Goal: Transaction & Acquisition: Purchase product/service

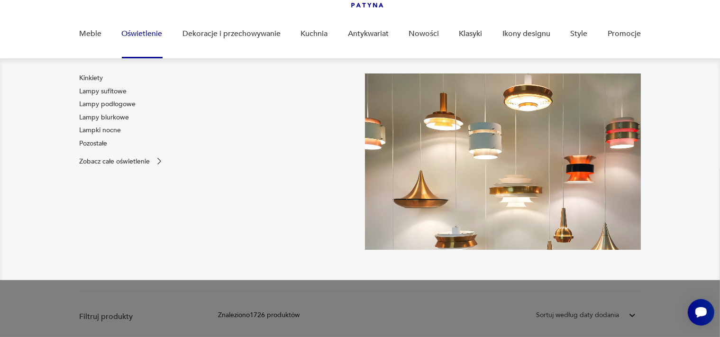
click at [144, 33] on link "Oświetlenie" at bounding box center [142, 34] width 41 height 36
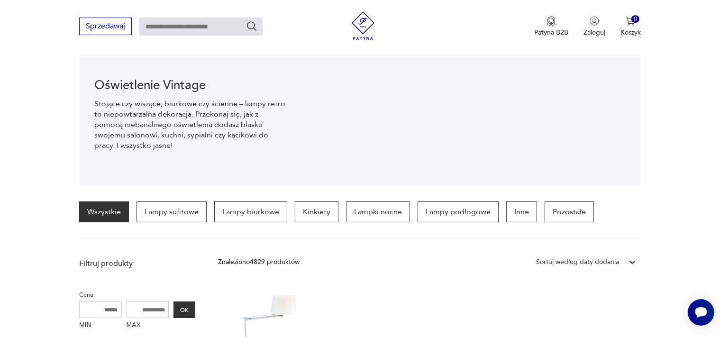
scroll to position [183, 0]
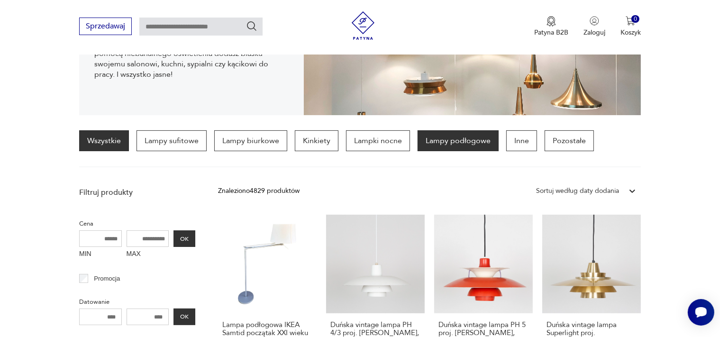
click at [469, 138] on p "Lampy podłogowe" at bounding box center [457, 140] width 81 height 21
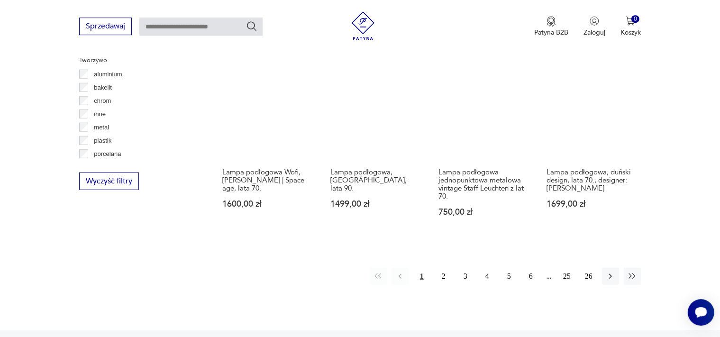
scroll to position [957, 0]
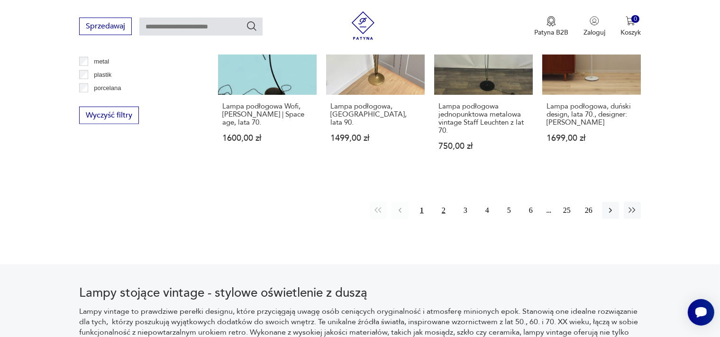
click at [445, 210] on button "2" at bounding box center [443, 210] width 17 height 17
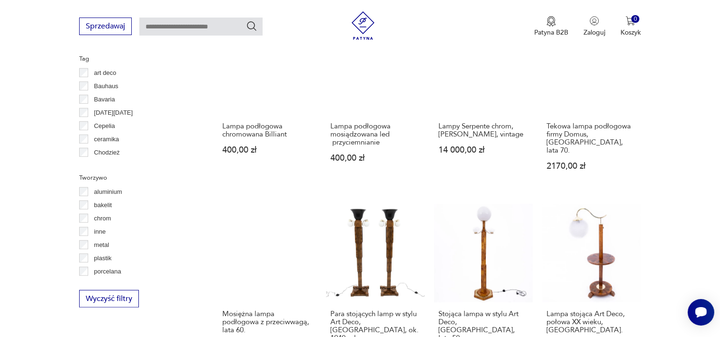
scroll to position [957, 0]
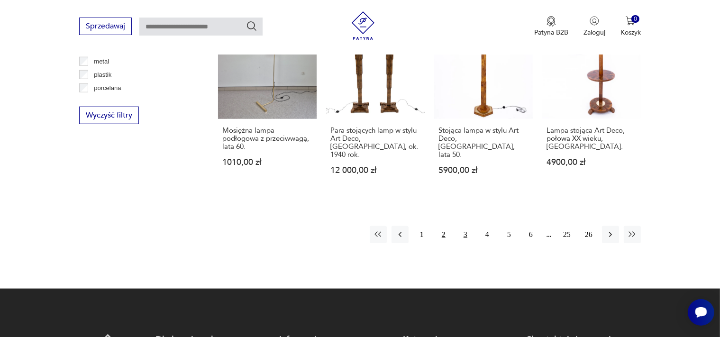
click at [463, 226] on button "3" at bounding box center [465, 234] width 17 height 17
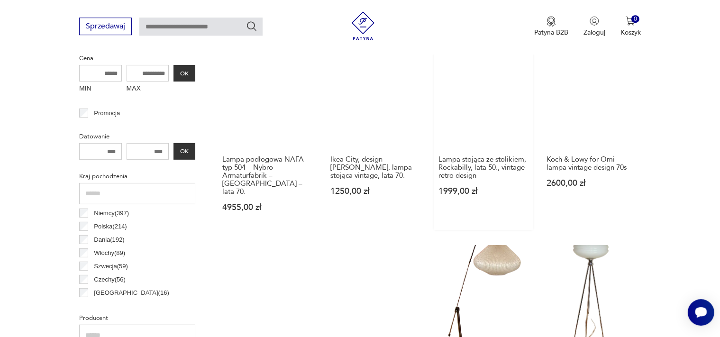
scroll to position [406, 0]
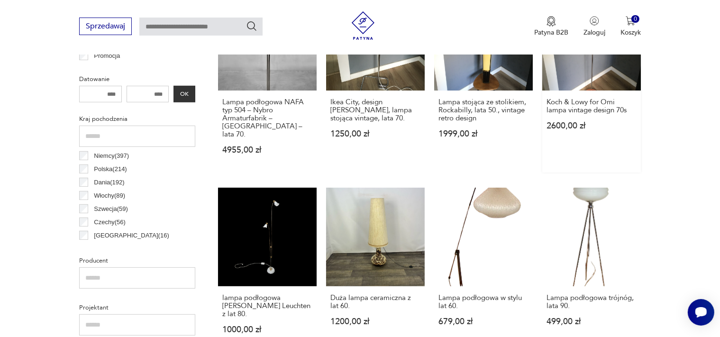
click at [605, 81] on link "Koch & Lowy for Omi lampa vintage design 70s 2600,00 zł" at bounding box center [591, 82] width 99 height 181
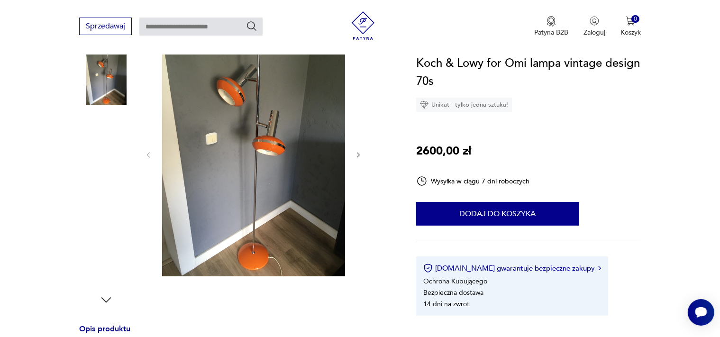
scroll to position [183, 0]
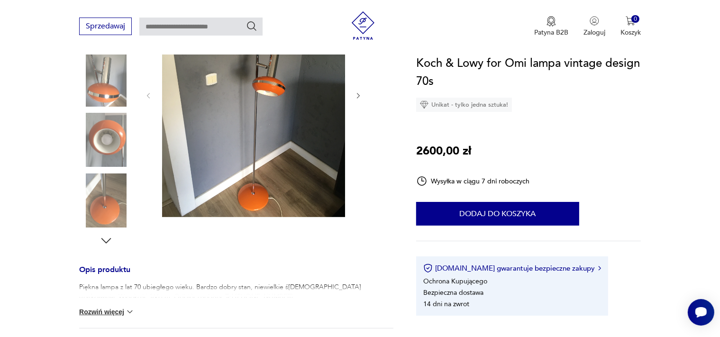
click at [188, 143] on img at bounding box center [253, 95] width 183 height 244
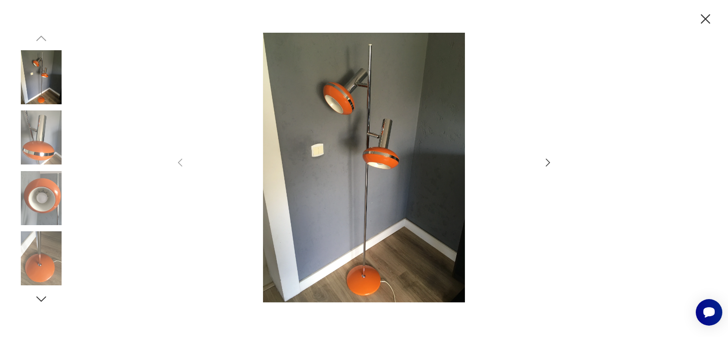
click at [35, 248] on img at bounding box center [41, 258] width 54 height 54
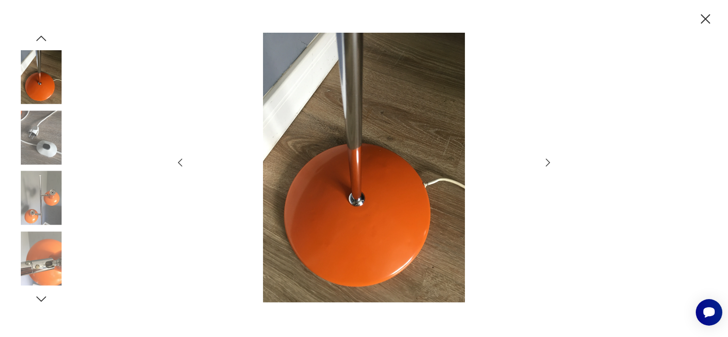
click at [40, 221] on img at bounding box center [41, 198] width 54 height 54
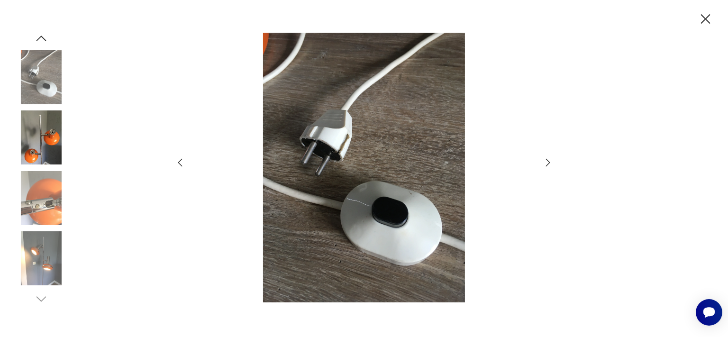
drag, startPoint x: 706, startPoint y: 19, endPoint x: 680, endPoint y: 94, distance: 79.6
click at [680, 94] on div at bounding box center [364, 168] width 728 height 337
click at [704, 19] on icon "button" at bounding box center [705, 18] width 9 height 9
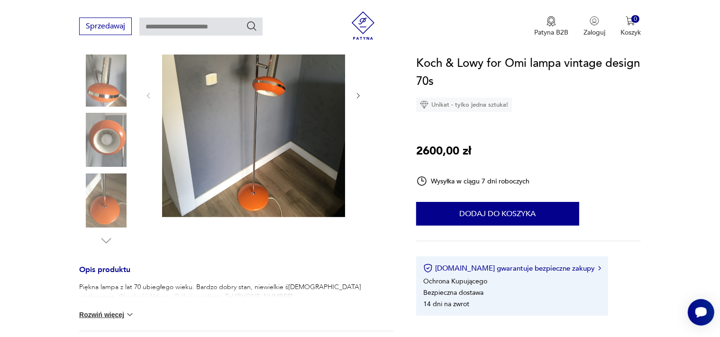
click at [357, 96] on icon "button" at bounding box center [358, 96] width 8 height 8
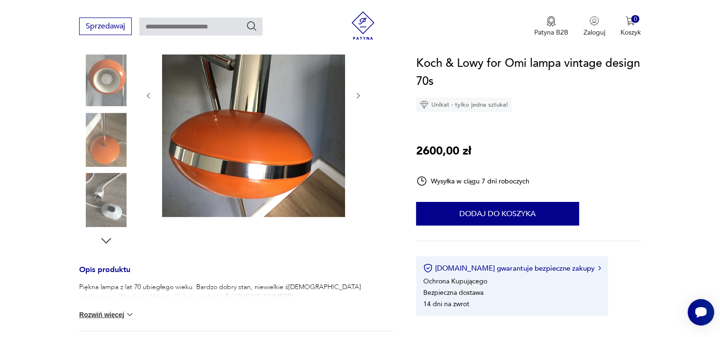
click at [357, 96] on icon "button" at bounding box center [358, 96] width 8 height 8
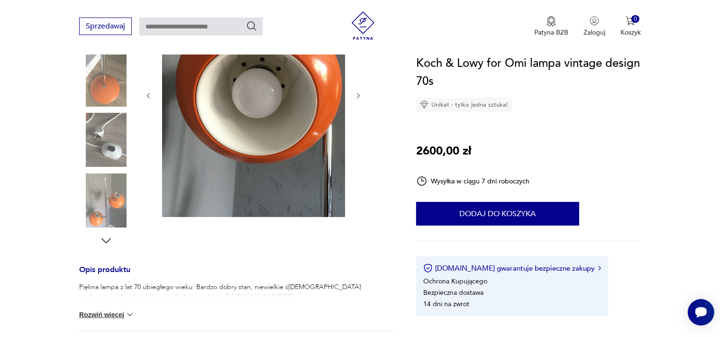
click at [357, 96] on icon "button" at bounding box center [358, 96] width 8 height 8
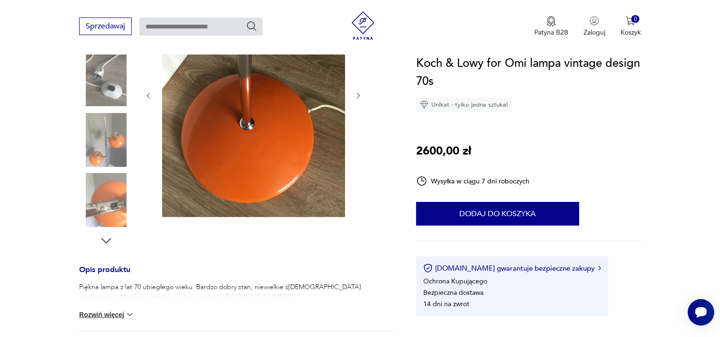
click at [357, 96] on icon "button" at bounding box center [358, 96] width 8 height 8
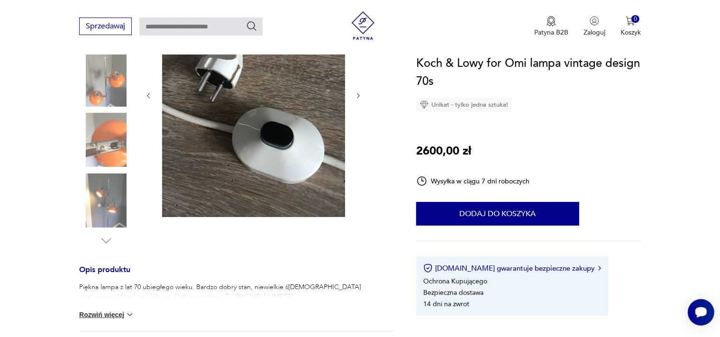
click at [357, 96] on icon "button" at bounding box center [358, 96] width 8 height 8
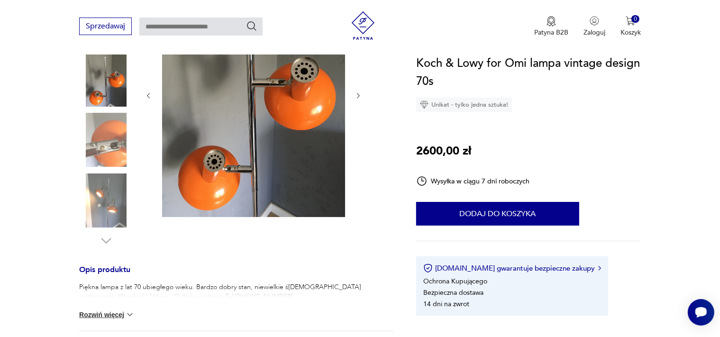
click at [357, 96] on icon "button" at bounding box center [358, 96] width 8 height 8
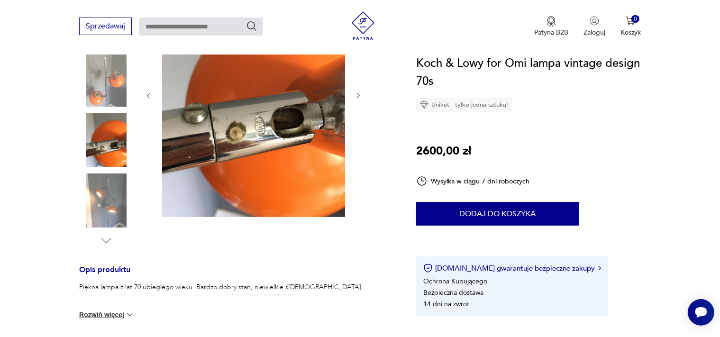
click at [357, 96] on icon "button" at bounding box center [358, 96] width 8 height 8
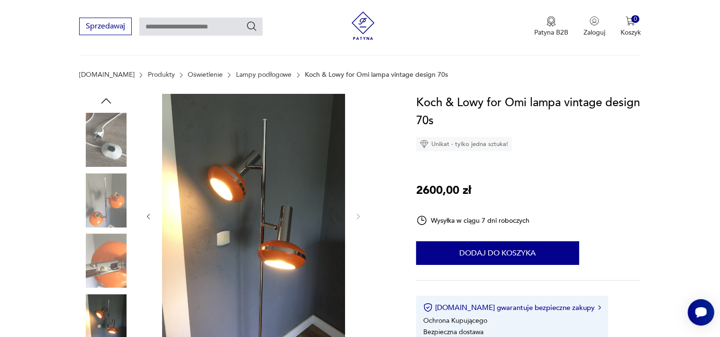
scroll to position [0, 0]
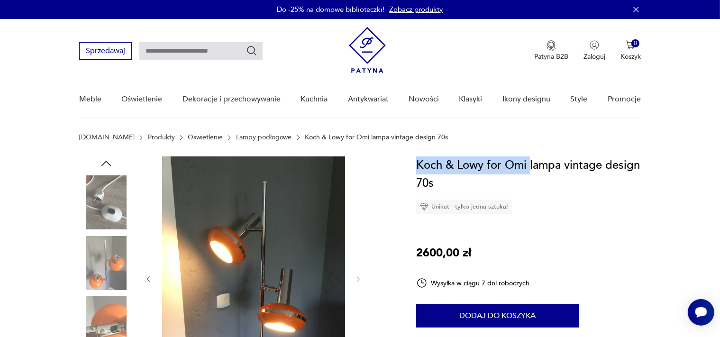
drag, startPoint x: 415, startPoint y: 164, endPoint x: 531, endPoint y: 163, distance: 115.6
click at [542, 162] on h1 "Koch & Lowy for Omi lampa vintage design 70s" at bounding box center [528, 174] width 225 height 36
drag, startPoint x: 560, startPoint y: 164, endPoint x: 418, endPoint y: 172, distance: 142.4
click at [418, 172] on h1 "Koch & Lowy for Omi lampa vintage design 70s" at bounding box center [528, 174] width 225 height 36
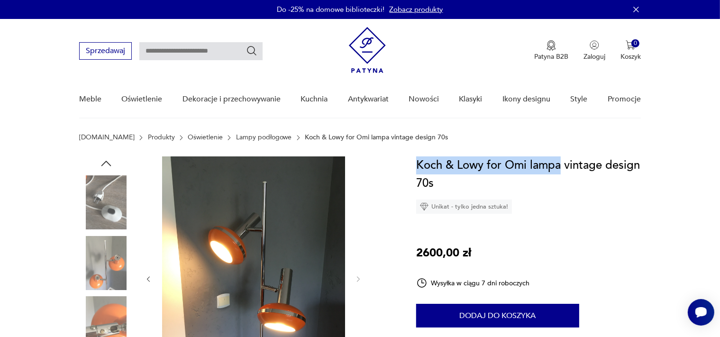
copy h1 "Koch & Lowy for Omi lampa"
click at [283, 289] on img at bounding box center [253, 278] width 183 height 244
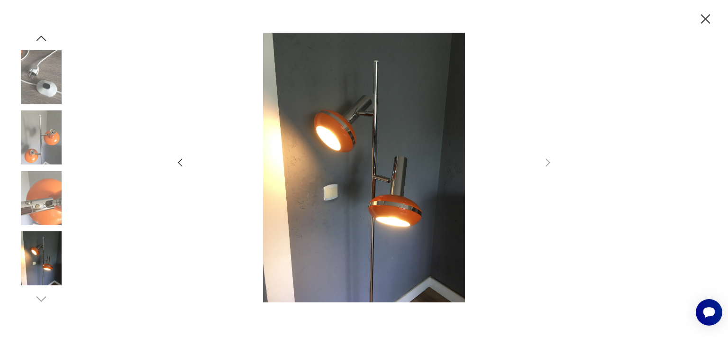
click at [704, 19] on icon "button" at bounding box center [705, 18] width 9 height 9
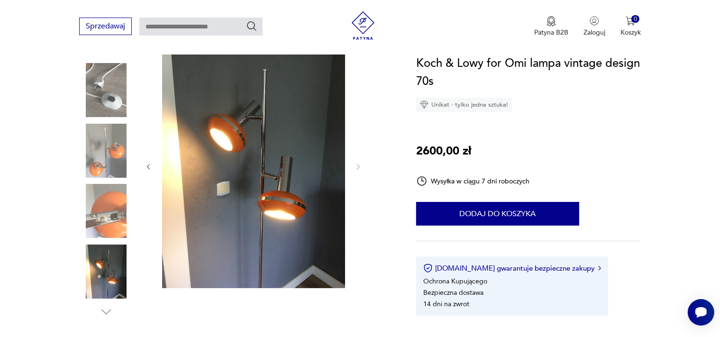
scroll to position [183, 0]
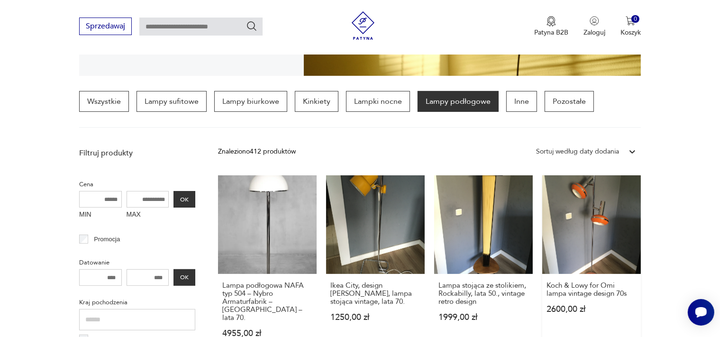
click at [605, 233] on link "Koch & Lowy for Omi lampa vintage design 70s 2600,00 zł" at bounding box center [591, 265] width 99 height 181
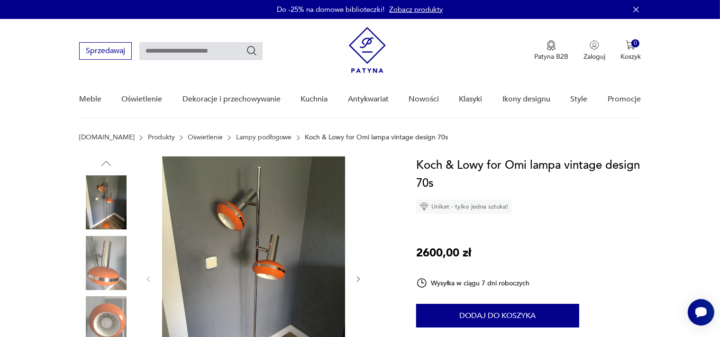
click at [261, 257] on img at bounding box center [253, 278] width 183 height 244
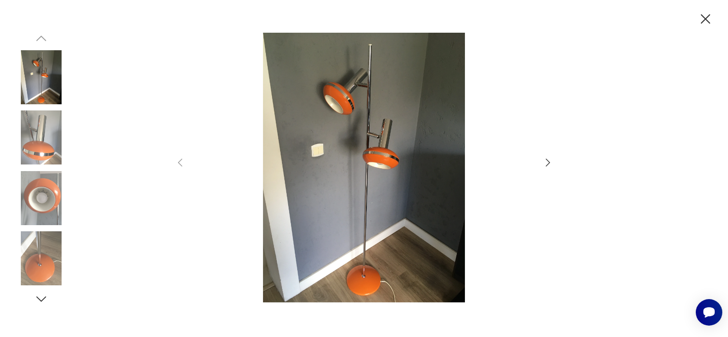
click at [369, 139] on img at bounding box center [363, 168] width 337 height 270
click at [702, 17] on icon "button" at bounding box center [705, 18] width 9 height 9
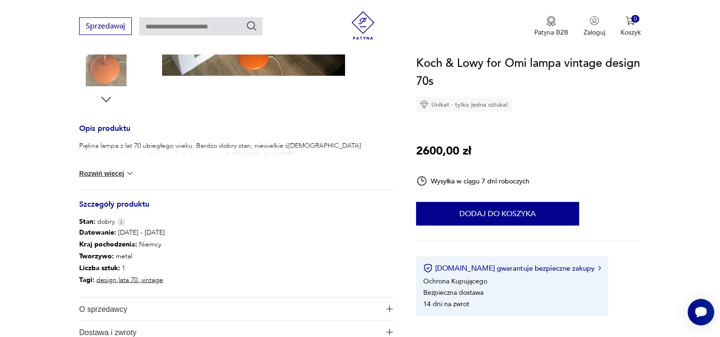
scroll to position [367, 0]
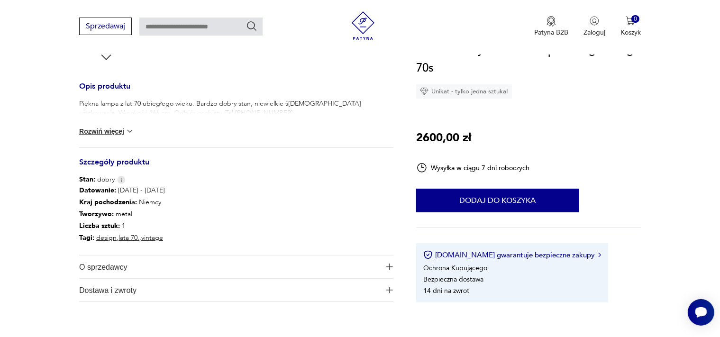
click at [130, 130] on img at bounding box center [129, 130] width 9 height 9
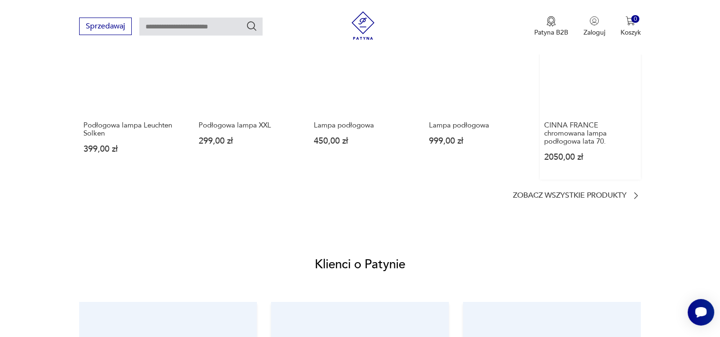
scroll to position [1467, 0]
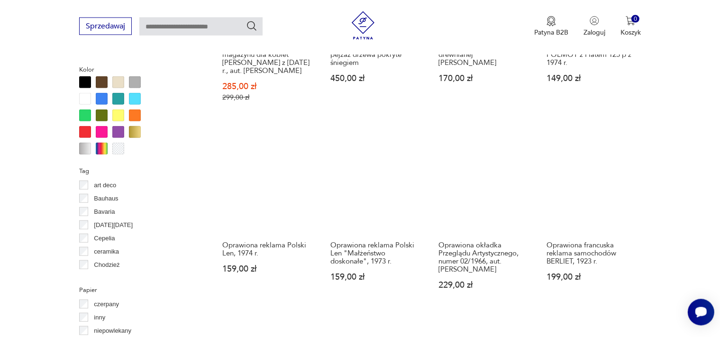
scroll to position [917, 0]
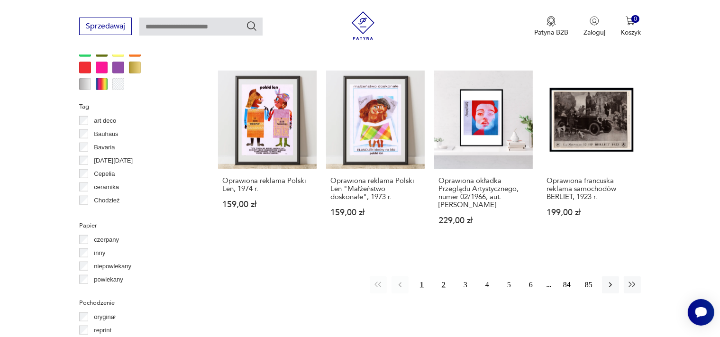
click at [443, 276] on button "2" at bounding box center [443, 284] width 17 height 17
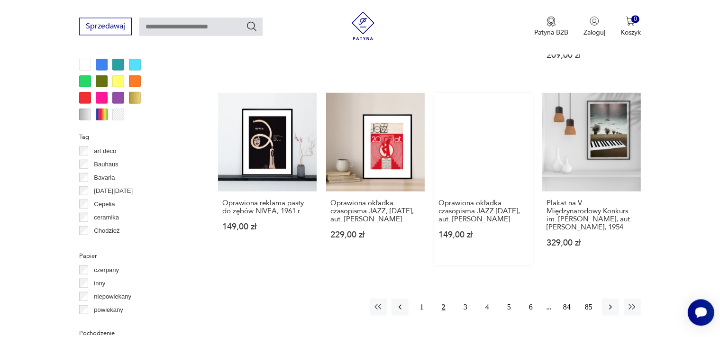
scroll to position [957, 0]
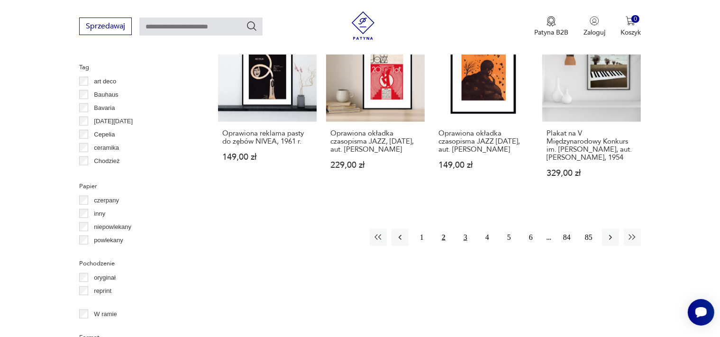
click at [461, 229] on button "3" at bounding box center [465, 237] width 17 height 17
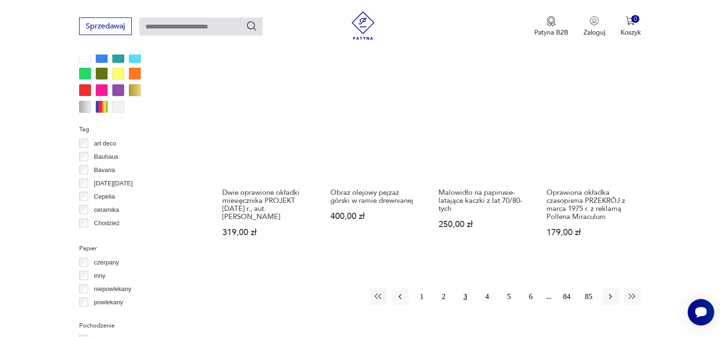
scroll to position [957, 0]
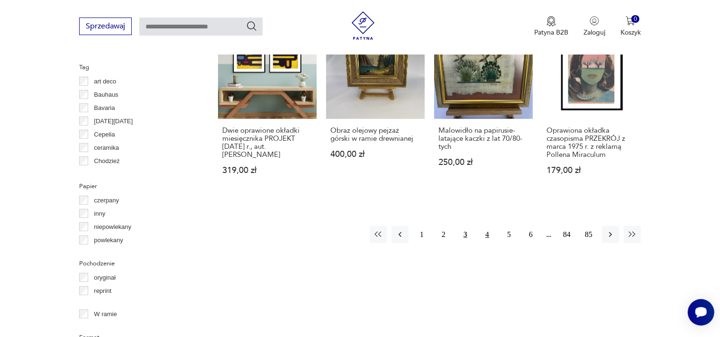
click at [485, 226] on button "4" at bounding box center [486, 234] width 17 height 17
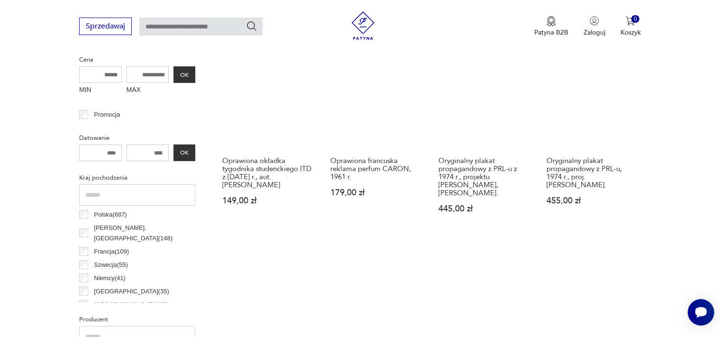
scroll to position [406, 0]
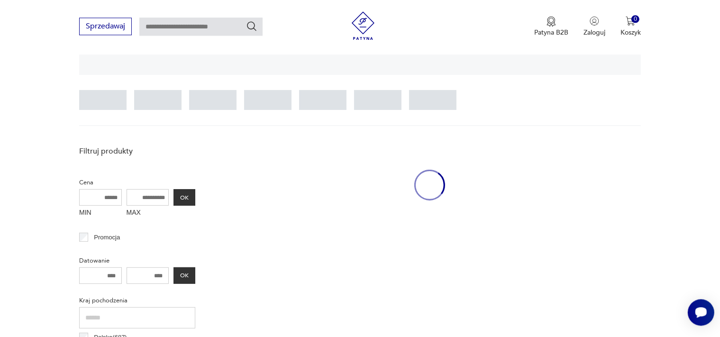
scroll to position [223, 0]
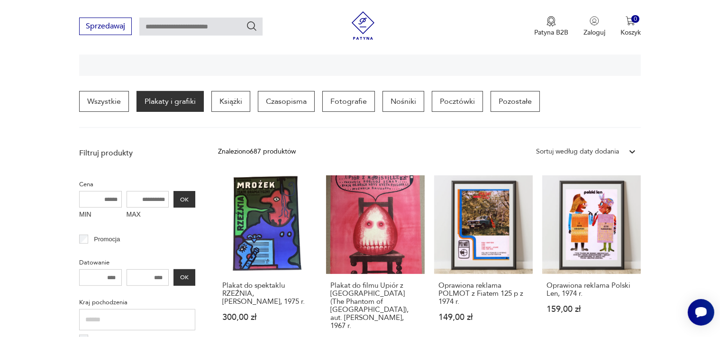
drag, startPoint x: 136, startPoint y: 199, endPoint x: 161, endPoint y: 200, distance: 24.7
click at [161, 200] on input "MAX" at bounding box center [147, 199] width 43 height 17
drag, startPoint x: 154, startPoint y: 196, endPoint x: 134, endPoint y: 199, distance: 20.5
click at [134, 199] on input "MAX" at bounding box center [147, 199] width 43 height 17
click at [138, 197] on input "MAX" at bounding box center [147, 199] width 43 height 17
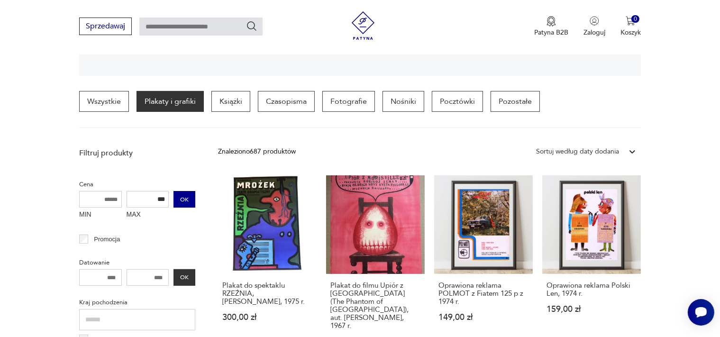
type input "***"
click at [182, 200] on button "OK" at bounding box center [184, 199] width 22 height 17
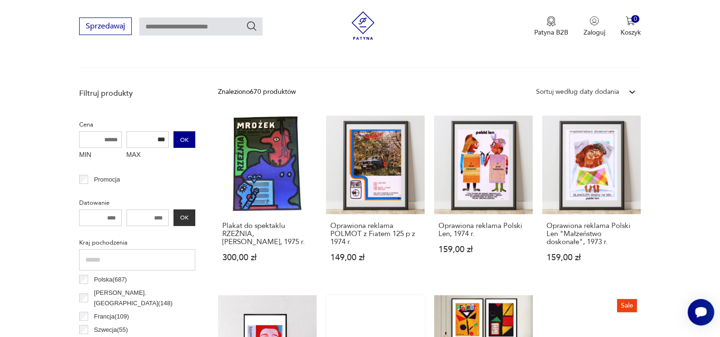
scroll to position [223, 0]
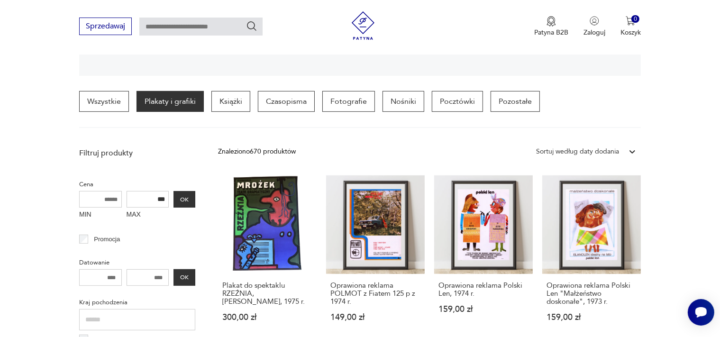
click at [161, 278] on input "number" at bounding box center [147, 277] width 43 height 17
type input "****"
click at [188, 278] on div "**** OK" at bounding box center [137, 277] width 116 height 17
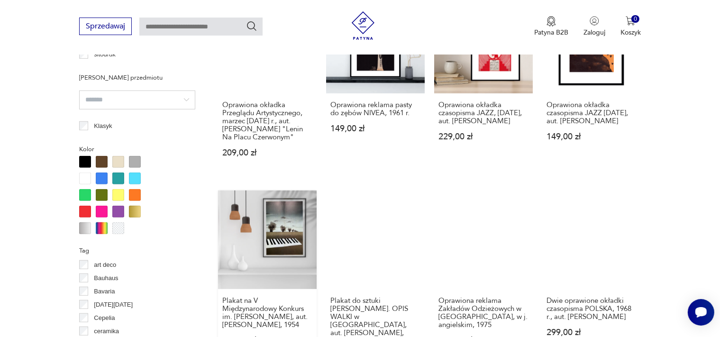
scroll to position [957, 0]
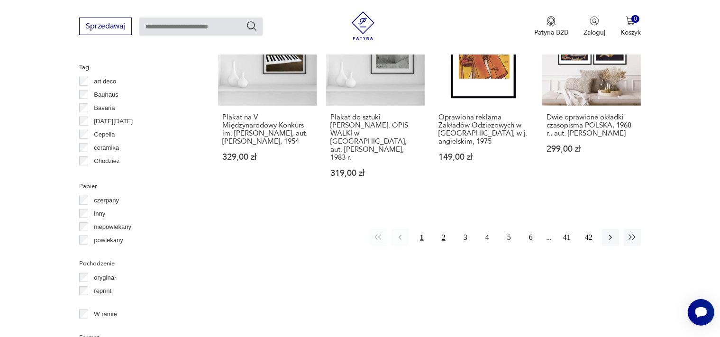
click at [446, 231] on button "2" at bounding box center [443, 237] width 17 height 17
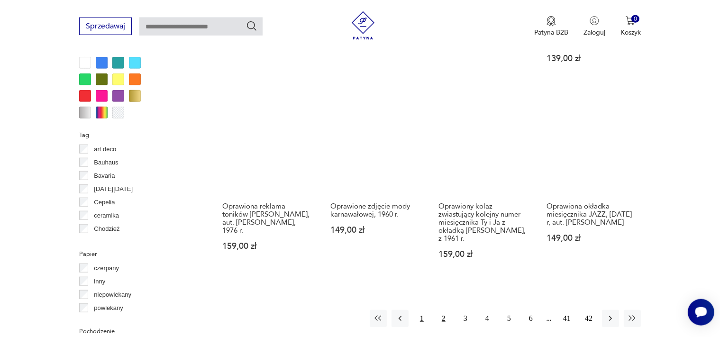
scroll to position [957, 0]
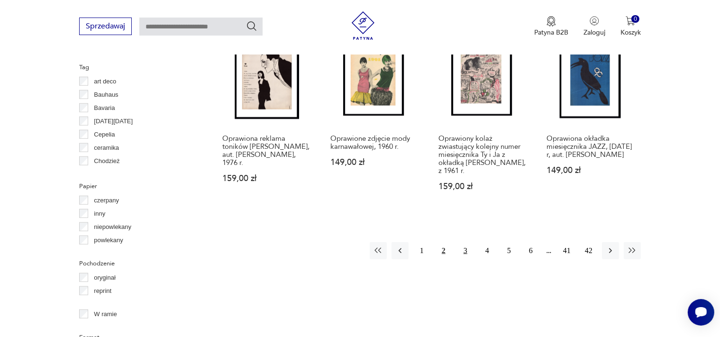
click at [463, 249] on button "3" at bounding box center [465, 250] width 17 height 17
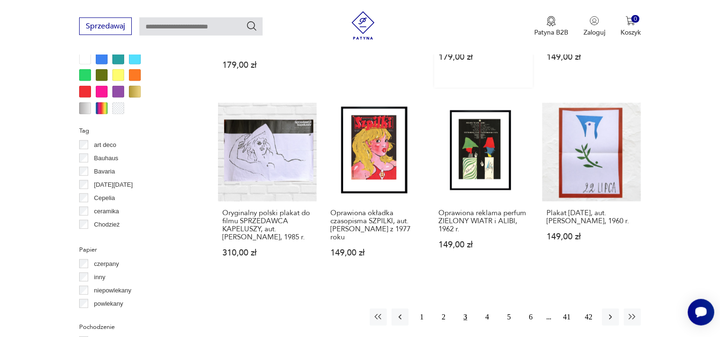
scroll to position [957, 0]
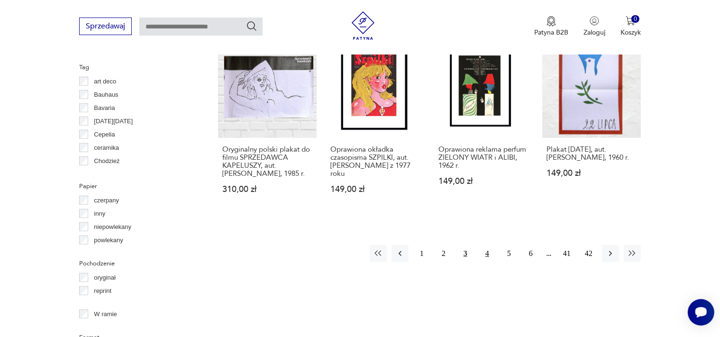
click at [487, 259] on button "4" at bounding box center [486, 253] width 17 height 17
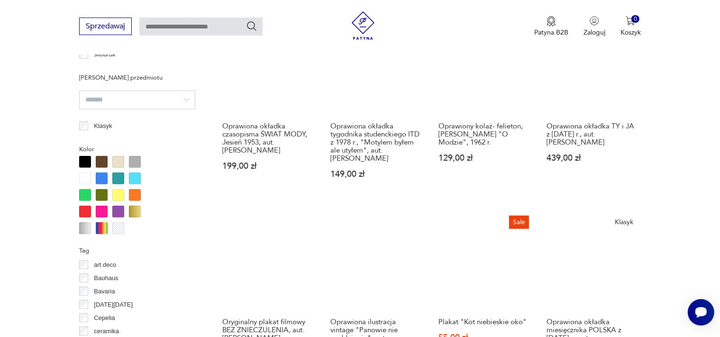
scroll to position [957, 0]
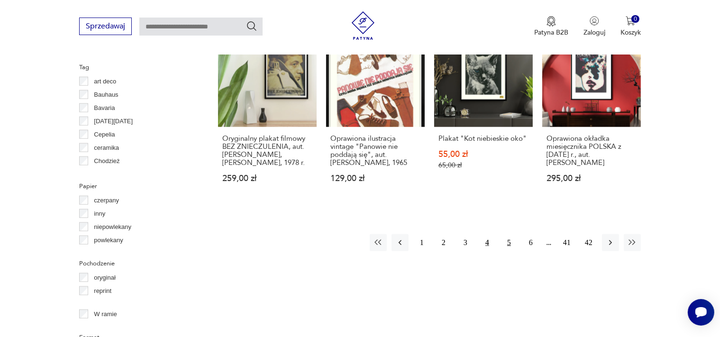
click at [507, 244] on button "5" at bounding box center [508, 242] width 17 height 17
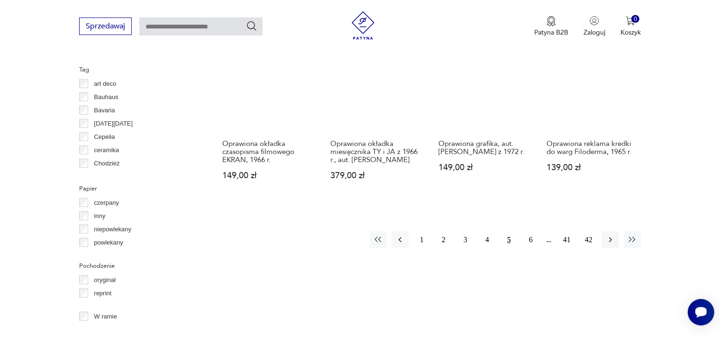
scroll to position [957, 0]
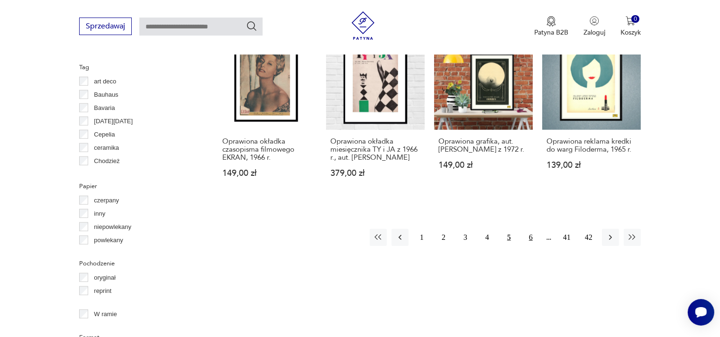
click at [532, 229] on button "6" at bounding box center [530, 237] width 17 height 17
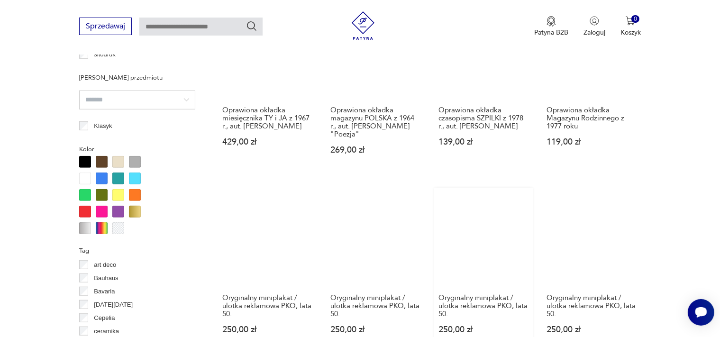
scroll to position [957, 0]
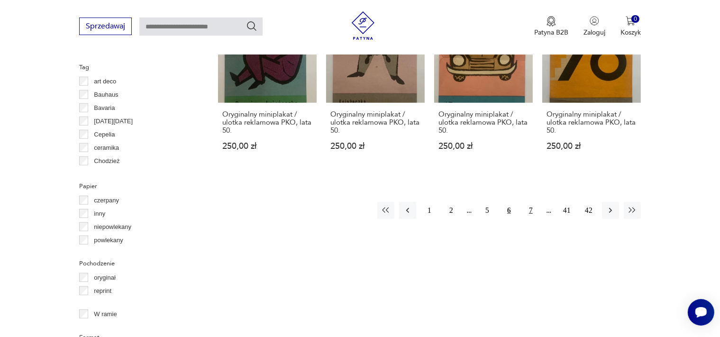
click at [530, 202] on button "7" at bounding box center [530, 210] width 17 height 17
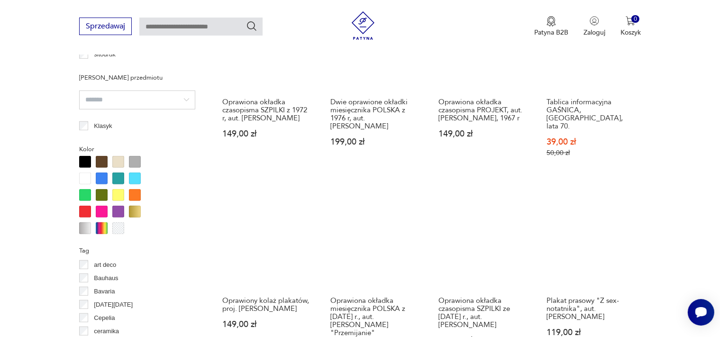
scroll to position [957, 0]
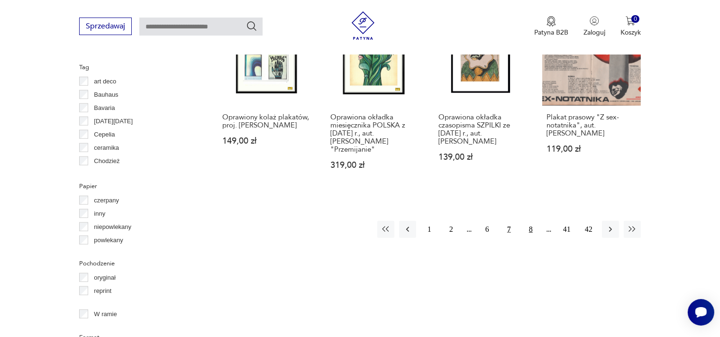
click at [533, 221] on button "8" at bounding box center [530, 229] width 17 height 17
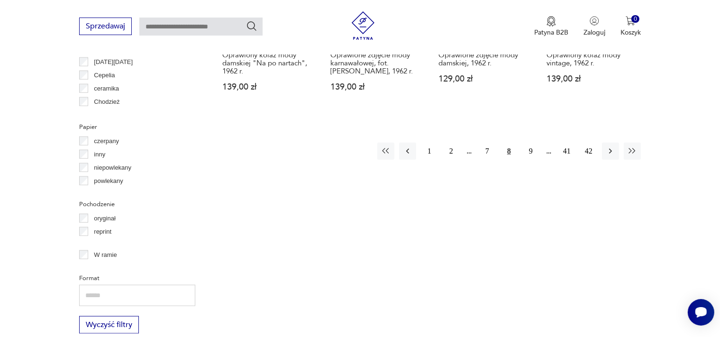
scroll to position [957, 0]
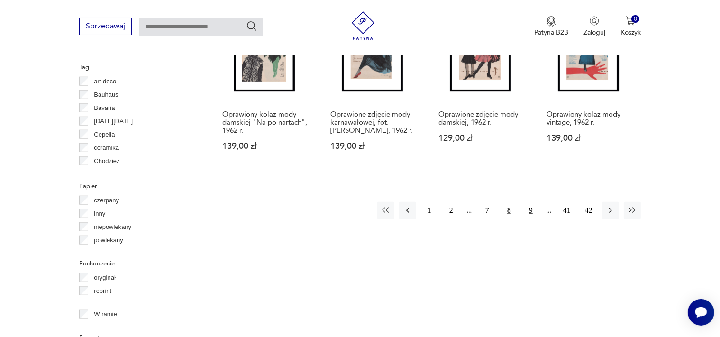
click at [530, 213] on button "9" at bounding box center [530, 210] width 17 height 17
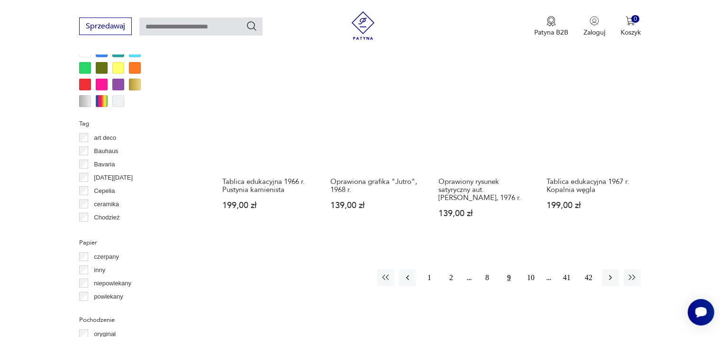
scroll to position [957, 0]
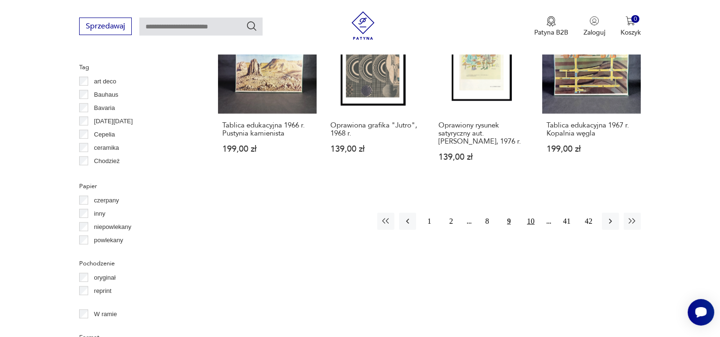
click at [532, 213] on button "10" at bounding box center [530, 221] width 17 height 17
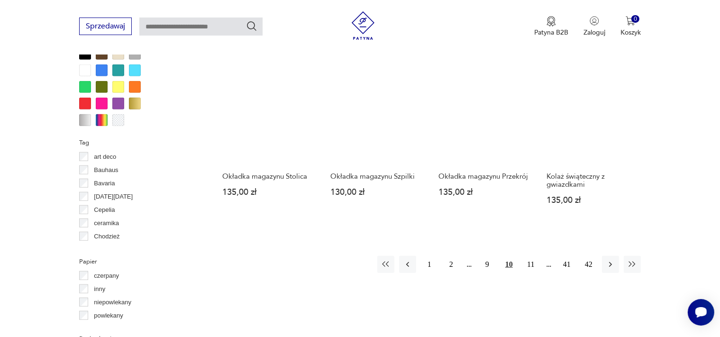
scroll to position [957, 0]
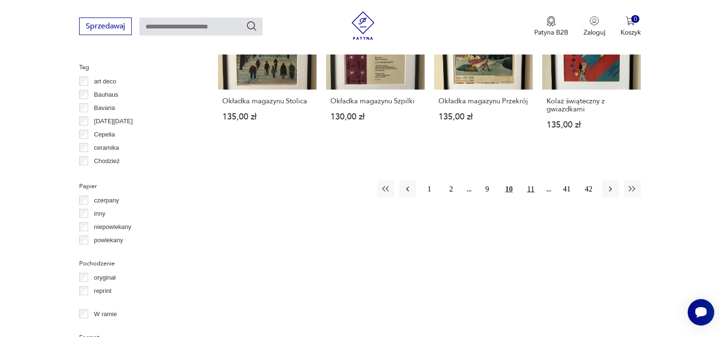
click at [533, 198] on button "11" at bounding box center [530, 189] width 17 height 17
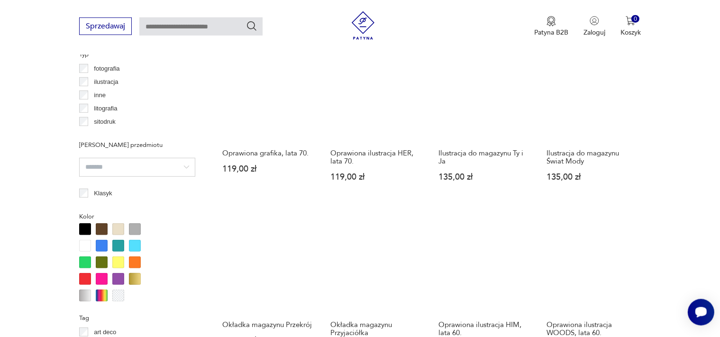
scroll to position [773, 0]
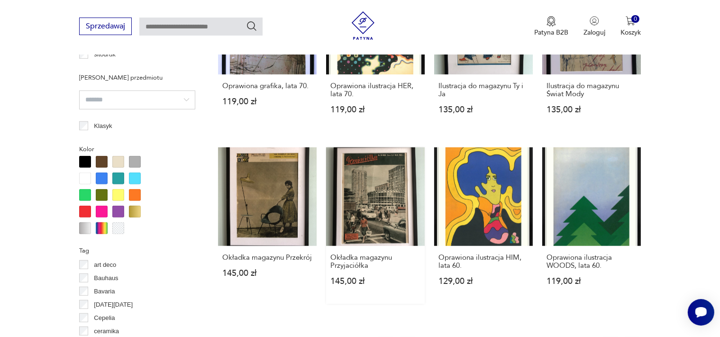
click at [375, 200] on link "Okładka magazynu Przyjaciółka 145,00 zł" at bounding box center [375, 225] width 99 height 156
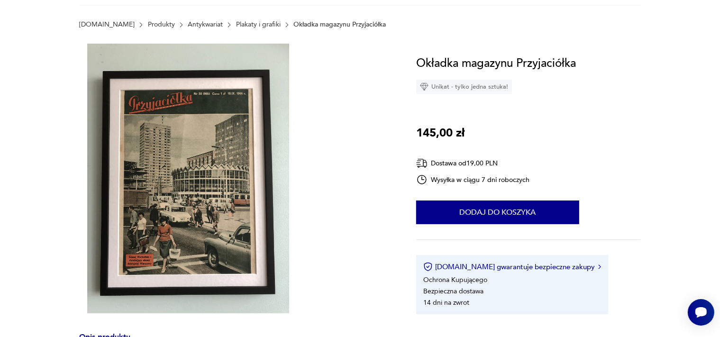
scroll to position [183, 0]
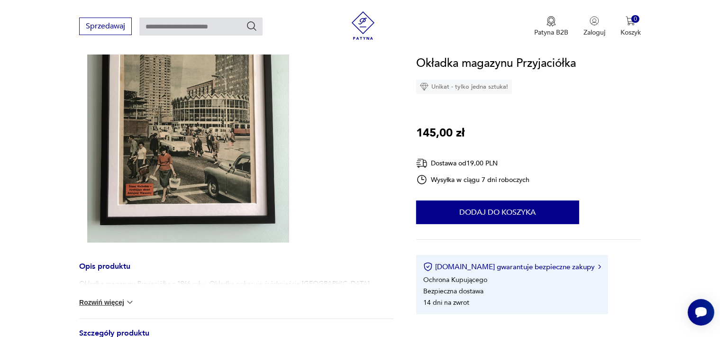
click at [163, 170] on img at bounding box center [188, 108] width 218 height 270
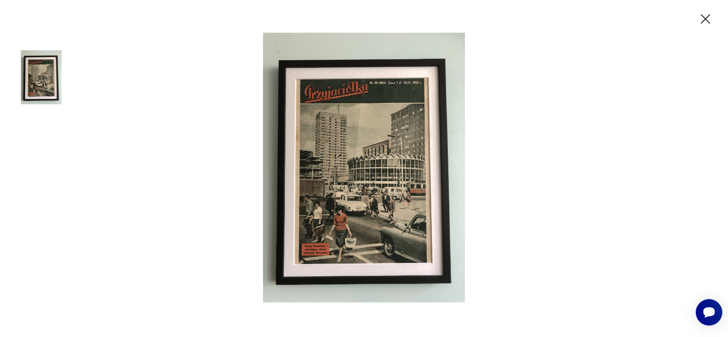
click at [708, 18] on icon "button" at bounding box center [705, 19] width 17 height 17
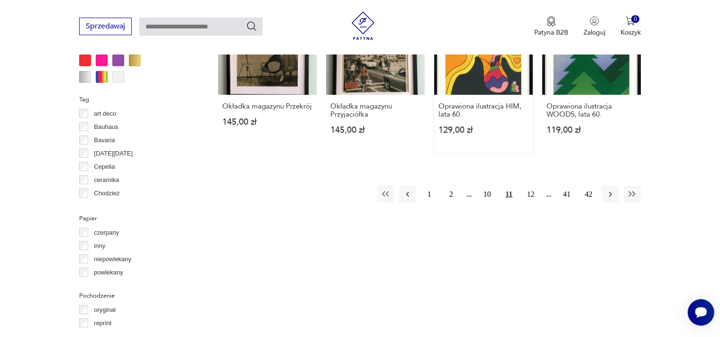
scroll to position [982, 0]
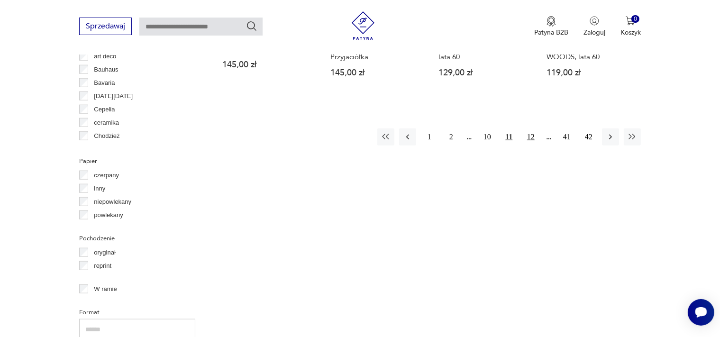
click at [532, 145] on button "12" at bounding box center [530, 136] width 17 height 17
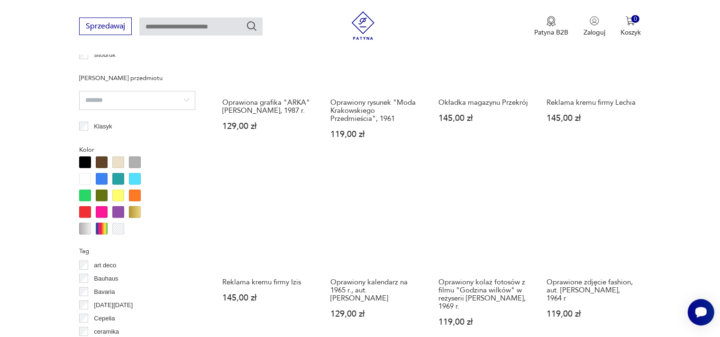
scroll to position [957, 0]
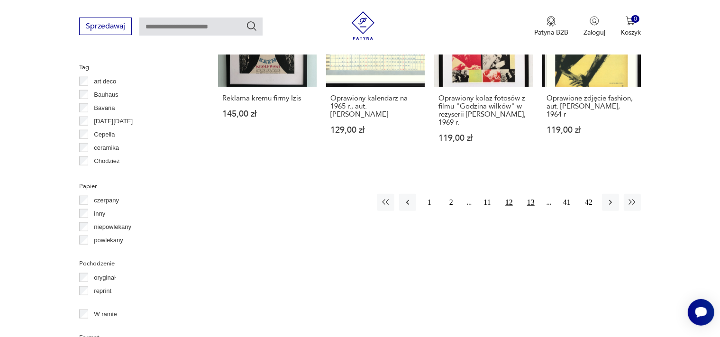
click at [528, 202] on button "13" at bounding box center [530, 202] width 17 height 17
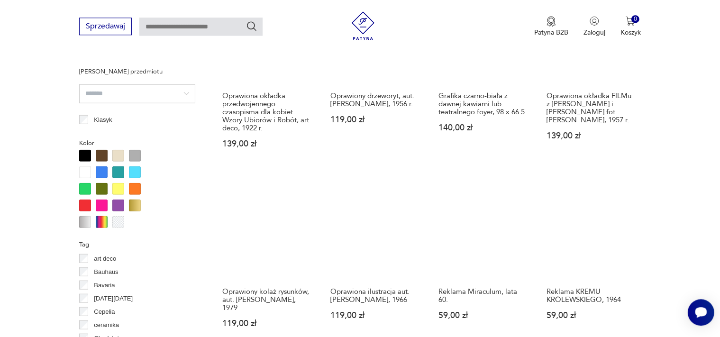
scroll to position [957, 0]
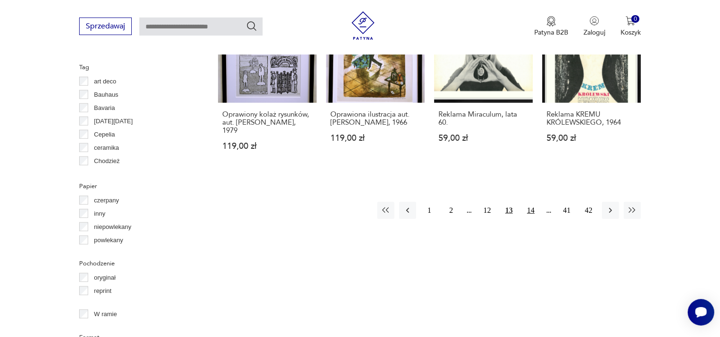
click at [533, 202] on button "14" at bounding box center [530, 210] width 17 height 17
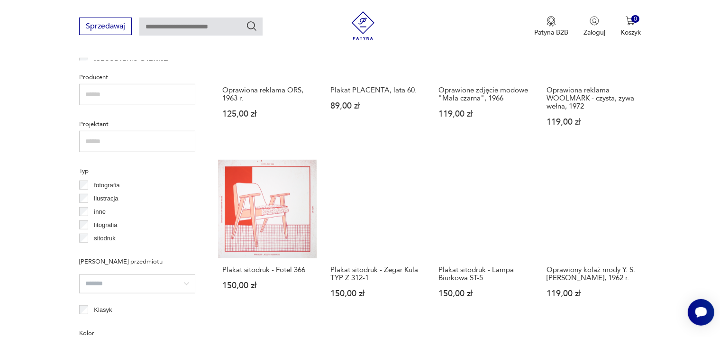
scroll to position [773, 0]
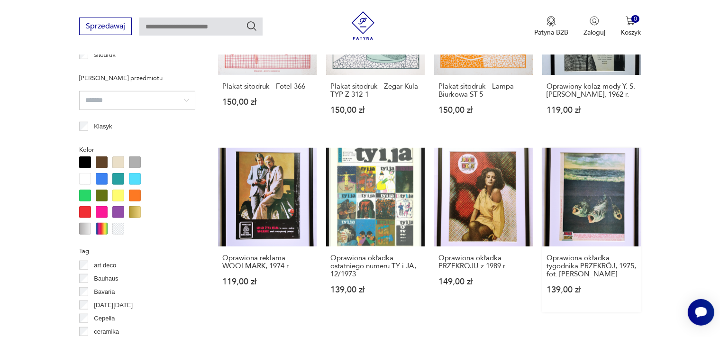
click at [600, 181] on link "Oprawiona okładka tygodnika PRZEKRÓJ, 1975, fot. [PERSON_NAME] 139,00 zł" at bounding box center [591, 230] width 99 height 164
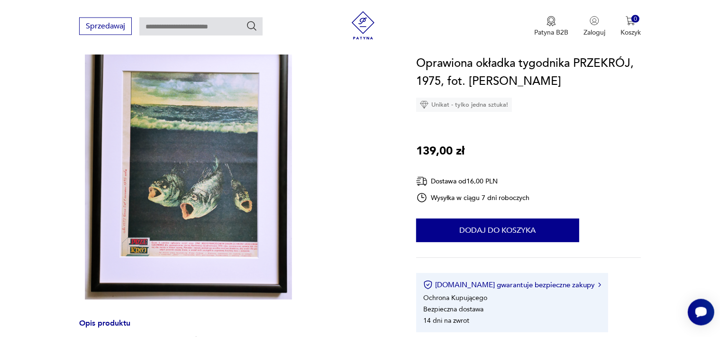
scroll to position [183, 0]
